Goal: Task Accomplishment & Management: Manage account settings

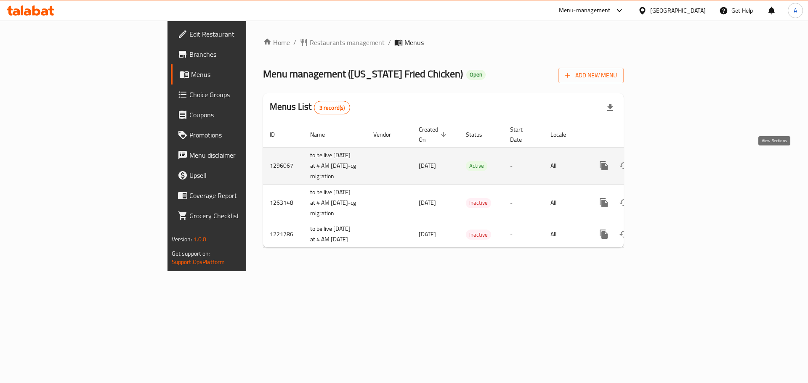
click at [668, 162] on icon "enhanced table" at bounding box center [664, 166] width 8 height 8
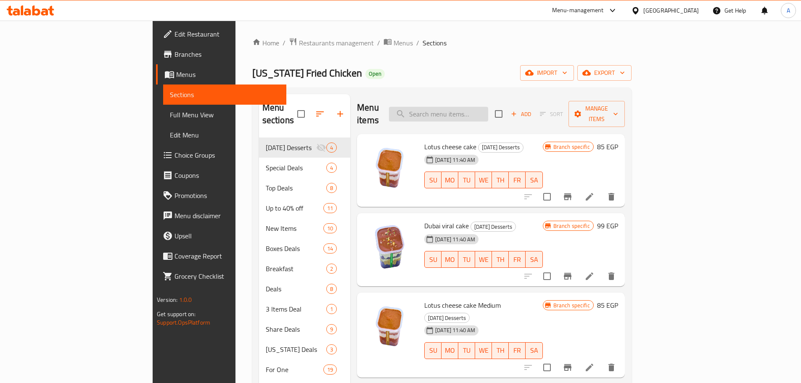
click at [488, 107] on input "search" at bounding box center [438, 114] width 99 height 15
paste input "Krunchy Bucket"
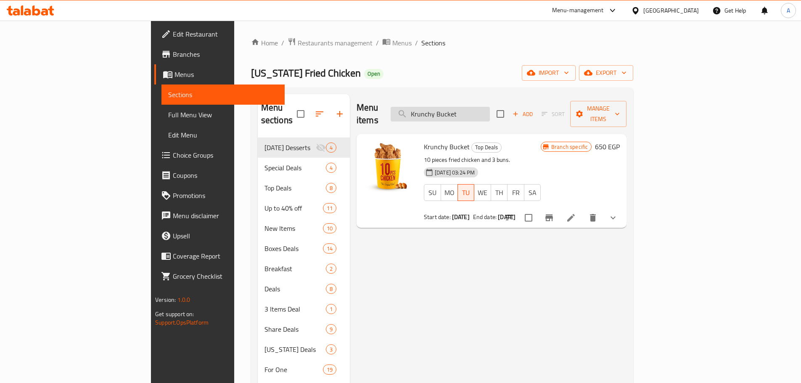
type input "Krunchy Bucket"
drag, startPoint x: 524, startPoint y: 102, endPoint x: 514, endPoint y: 70, distance: 33.4
click at [514, 70] on div "Kansas Fried Chicken Open import export" at bounding box center [442, 73] width 383 height 16
click at [576, 213] on icon at bounding box center [571, 218] width 10 height 10
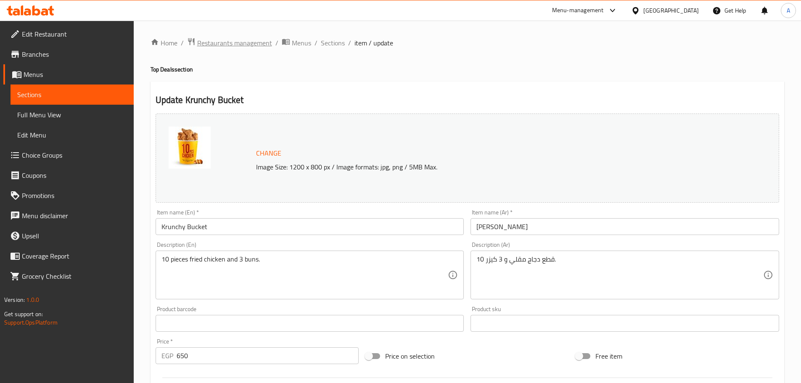
click at [235, 45] on span "Restaurants management" at bounding box center [234, 43] width 75 height 10
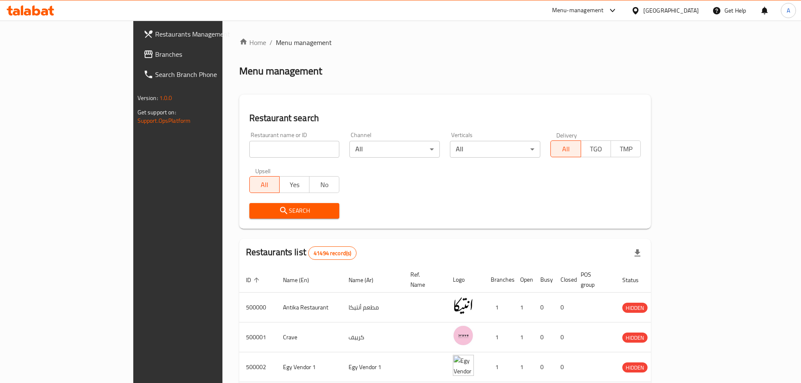
click at [249, 151] on input "search" at bounding box center [294, 149] width 90 height 17
paste input "682020"
type input "682020"
click button "Search" at bounding box center [294, 211] width 90 height 16
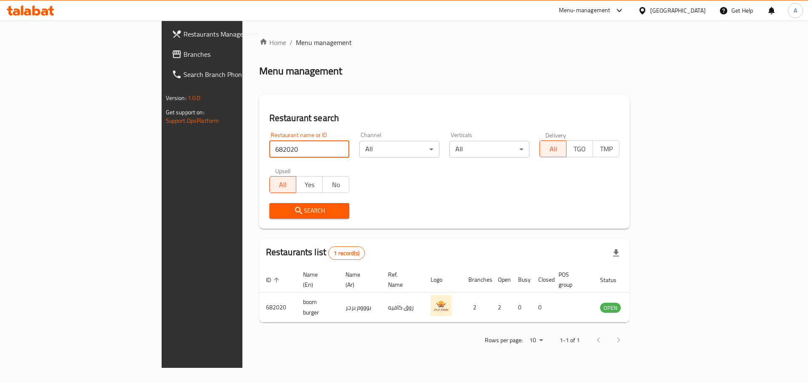
click at [183, 33] on span "Restaurants Management" at bounding box center [236, 34] width 106 height 10
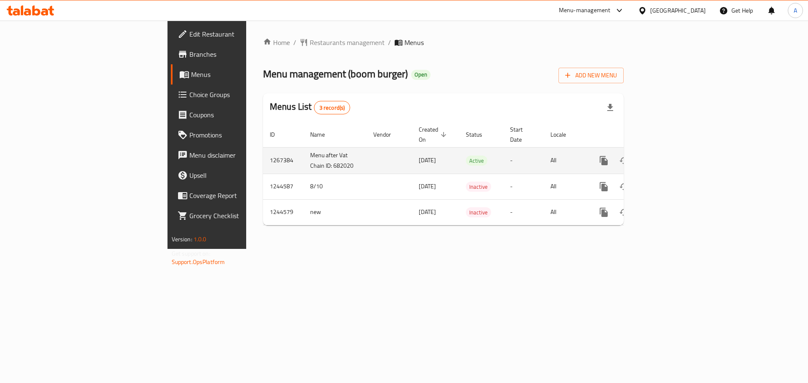
click at [669, 156] on icon "enhanced table" at bounding box center [664, 161] width 10 height 10
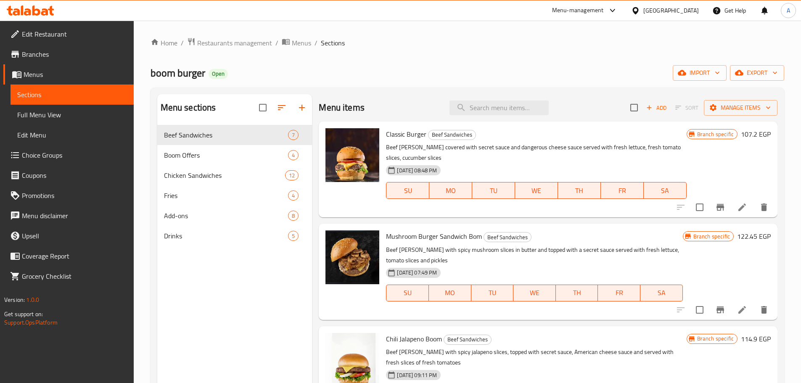
click at [50, 58] on span "Branches" at bounding box center [74, 54] width 105 height 10
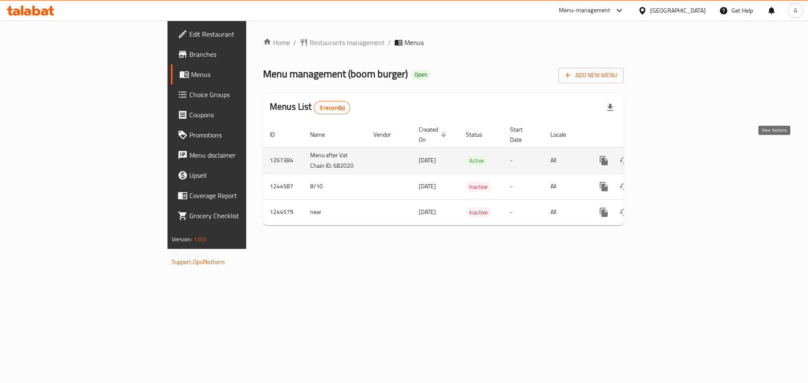
click at [669, 156] on icon "enhanced table" at bounding box center [664, 161] width 10 height 10
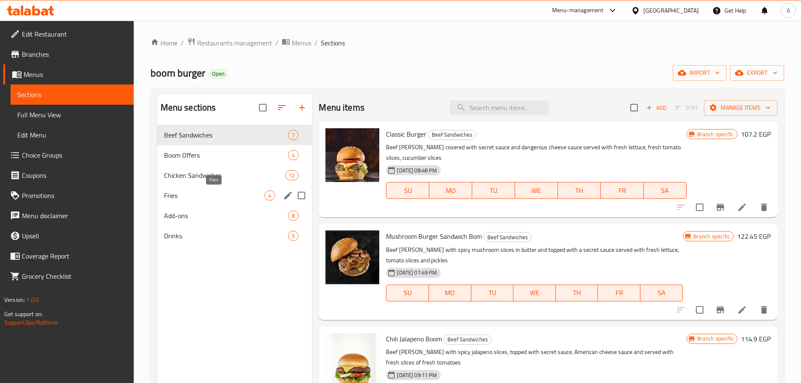
click at [205, 200] on span "Fries" at bounding box center [214, 196] width 101 height 10
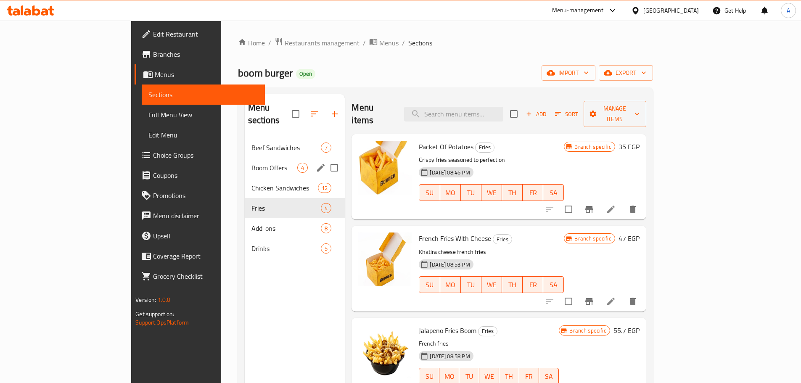
click at [252, 163] on span "Boom Offers" at bounding box center [275, 168] width 46 height 10
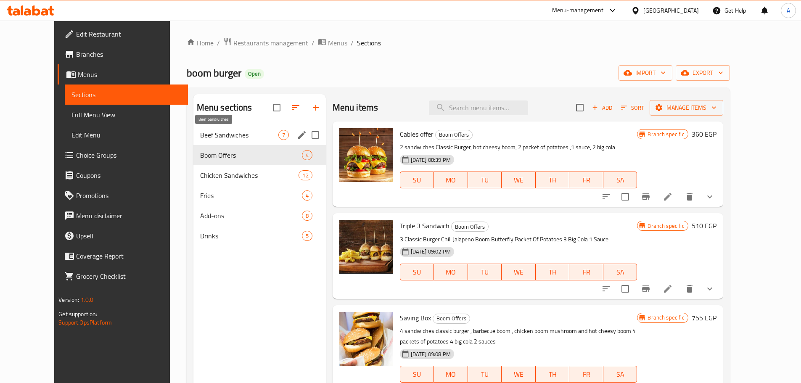
click at [200, 133] on span "Beef Sandwiches" at bounding box center [239, 135] width 78 height 10
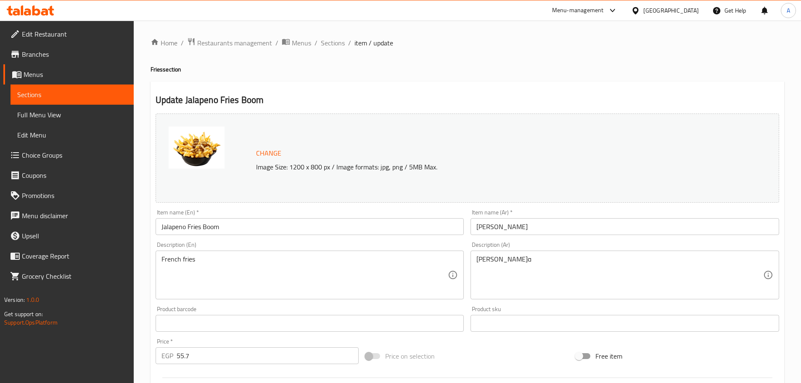
click at [359, 98] on h2 "Update Jalapeno Fries Boom" at bounding box center [468, 100] width 624 height 13
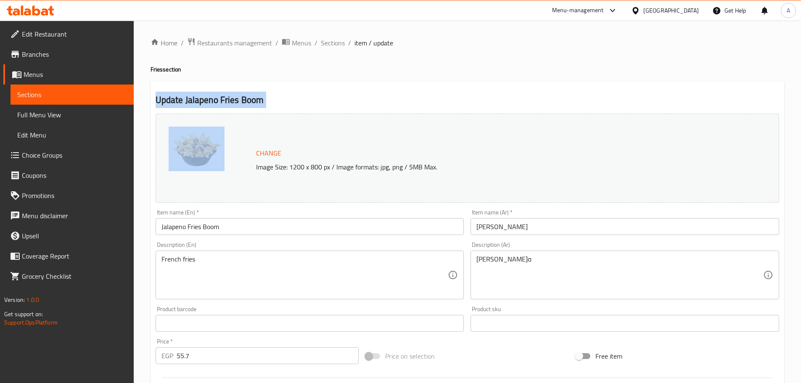
click at [359, 98] on h2 "Update Jalapeno Fries Boom" at bounding box center [468, 100] width 624 height 13
